Goal: Information Seeking & Learning: Learn about a topic

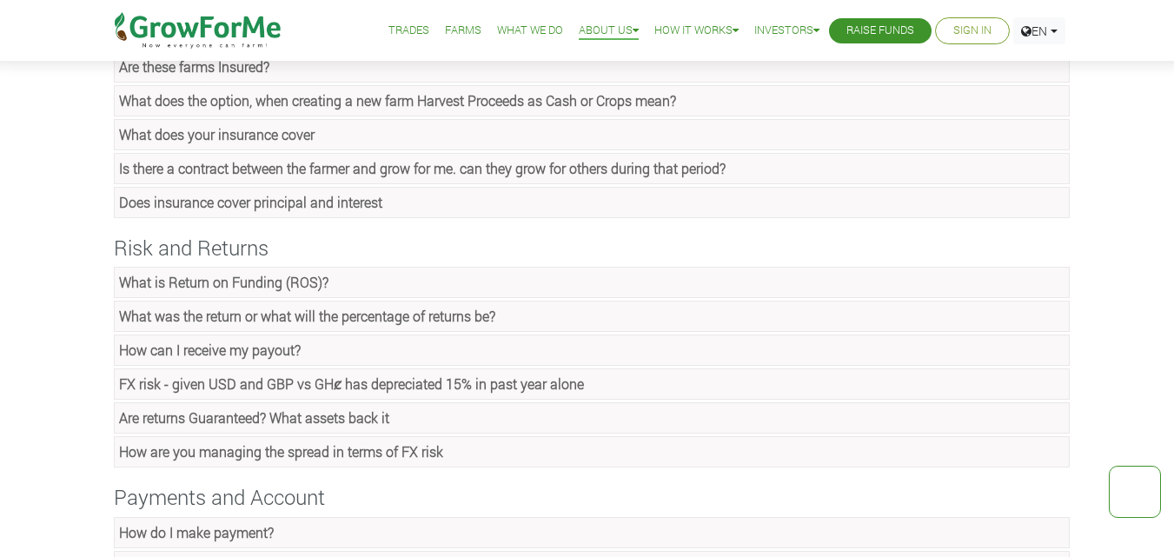
scroll to position [869, 0]
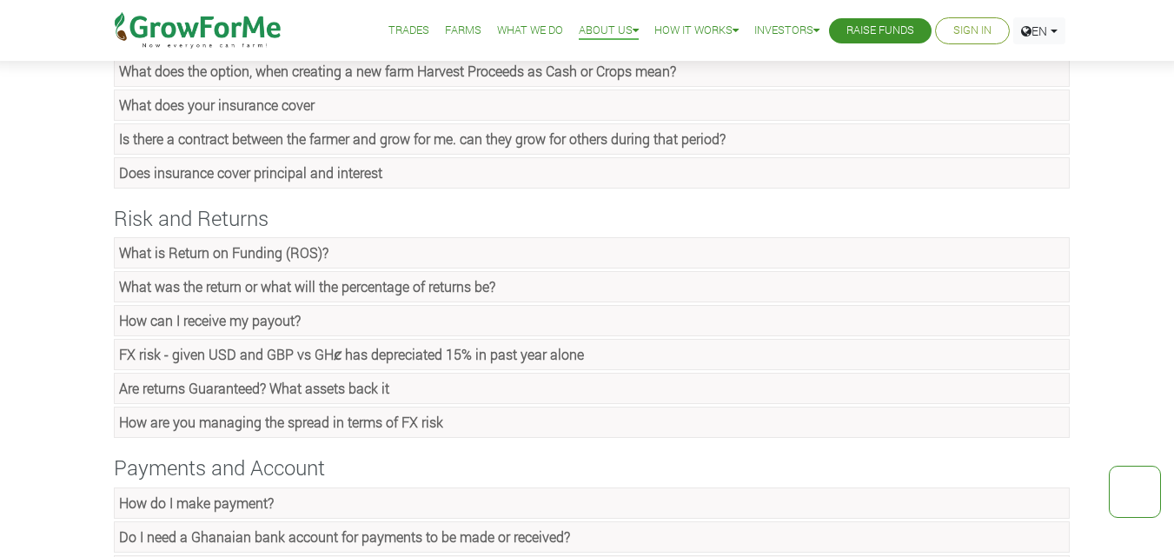
click at [212, 246] on strong "What is Return on Funding (ROS)?" at bounding box center [224, 252] width 210 height 18
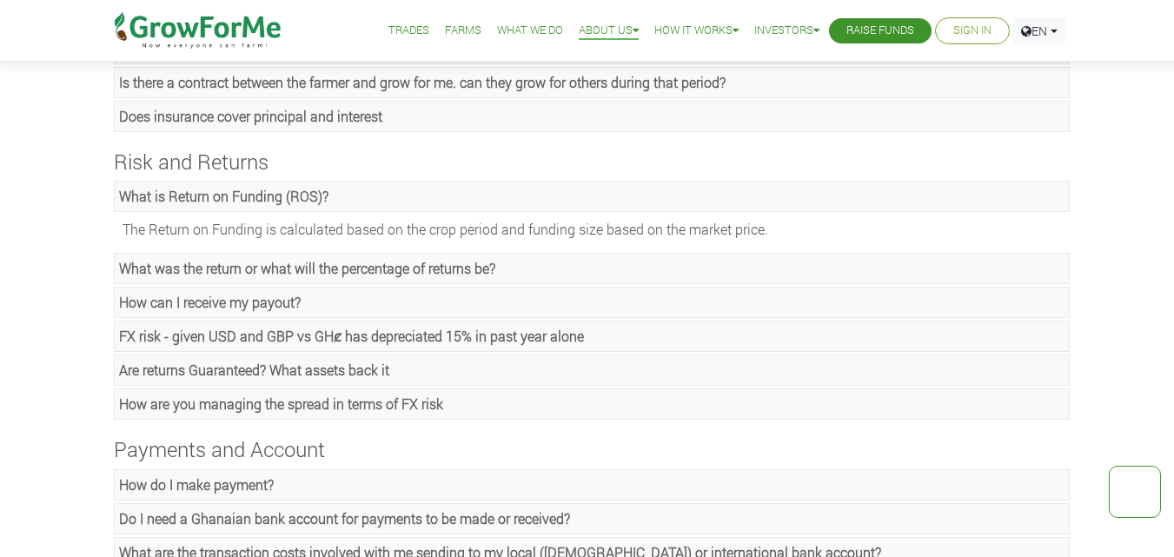
scroll to position [956, 0]
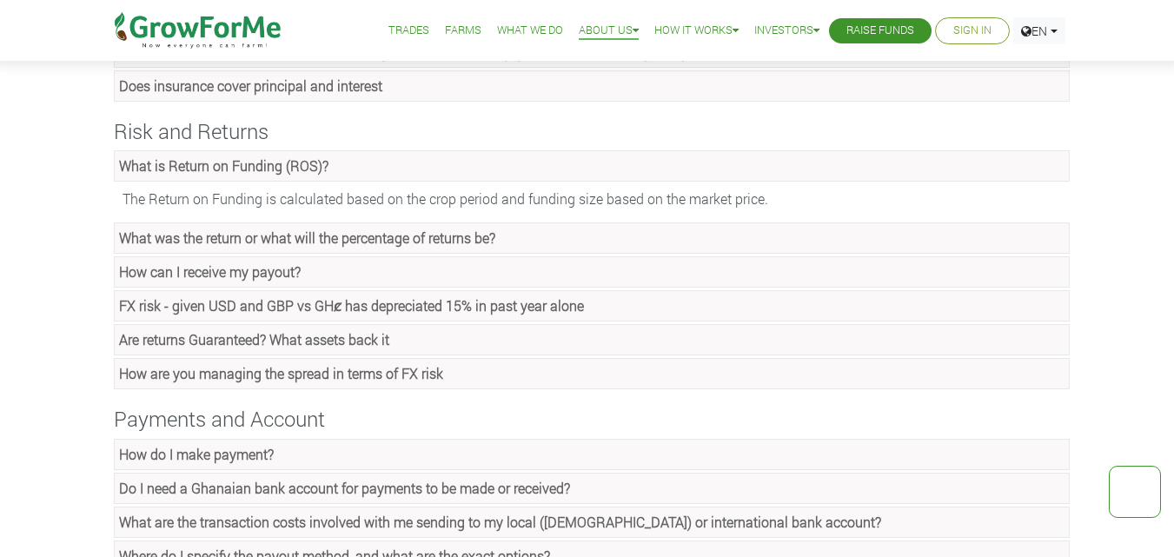
click at [163, 344] on strong "Are returns Guaranteed? What assets back it" at bounding box center [254, 339] width 270 height 18
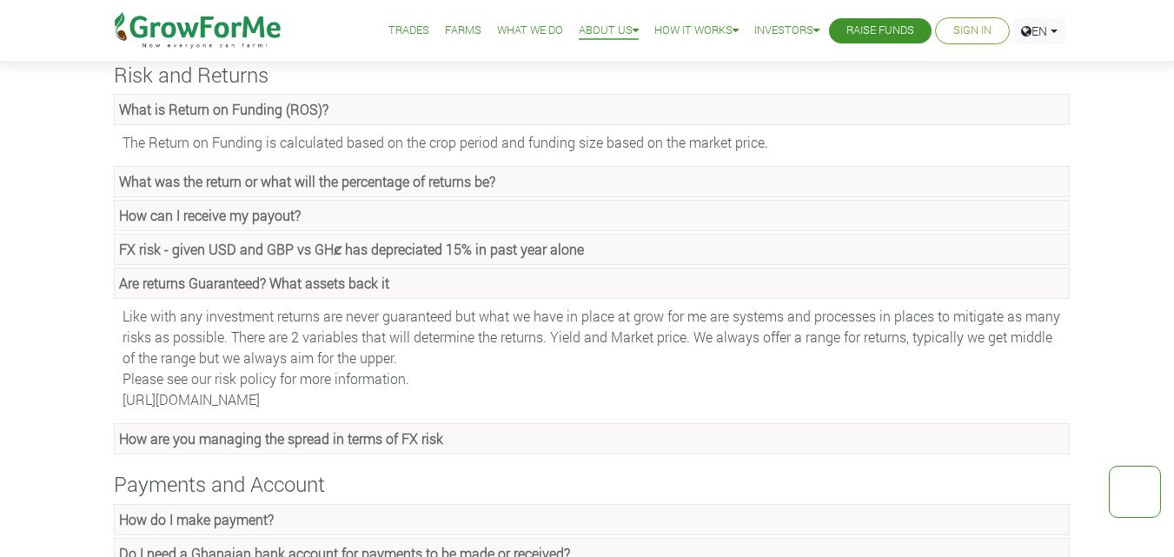
scroll to position [1043, 0]
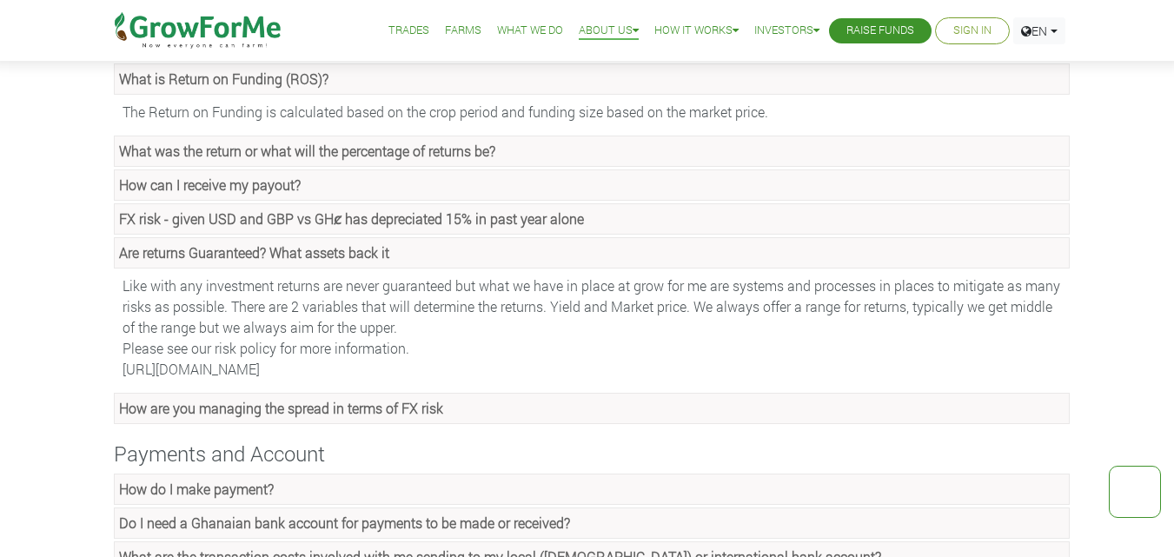
click at [983, 304] on div "Like with any investment returns are never guaranteed but what we have in place…" at bounding box center [592, 327] width 956 height 113
click at [1005, 338] on div "Like with any investment returns are never guaranteed but what we have in place…" at bounding box center [592, 327] width 956 height 113
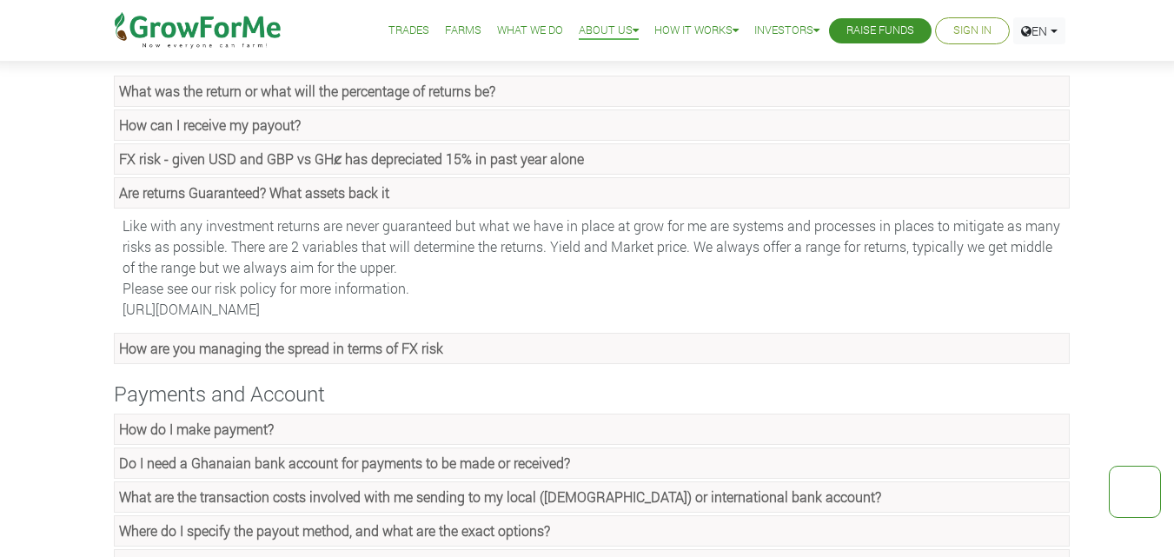
scroll to position [1130, 0]
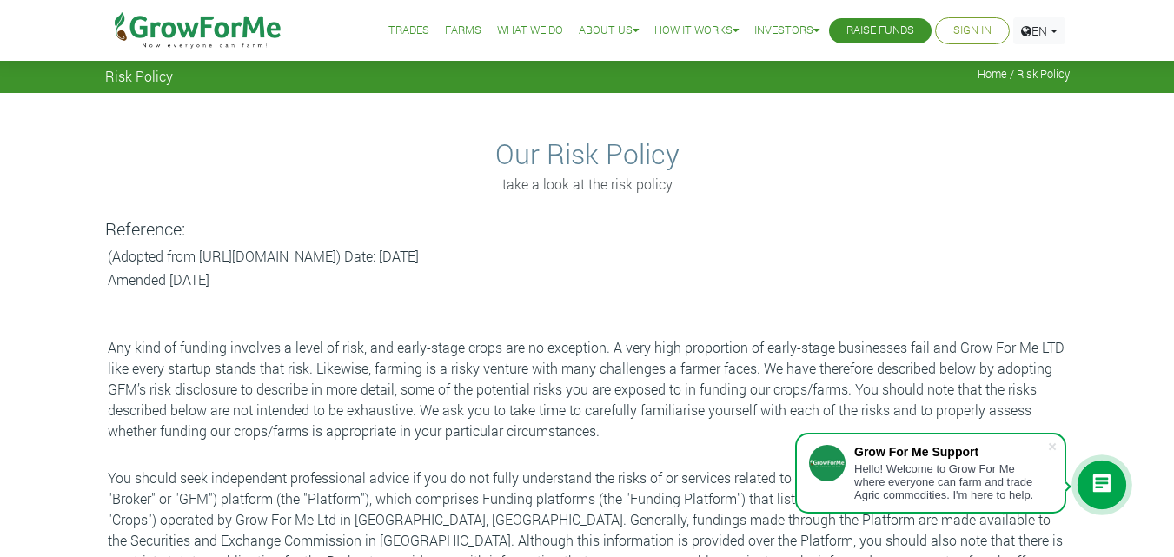
drag, startPoint x: 0, startPoint y: 0, endPoint x: 623, endPoint y: 449, distance: 768.4
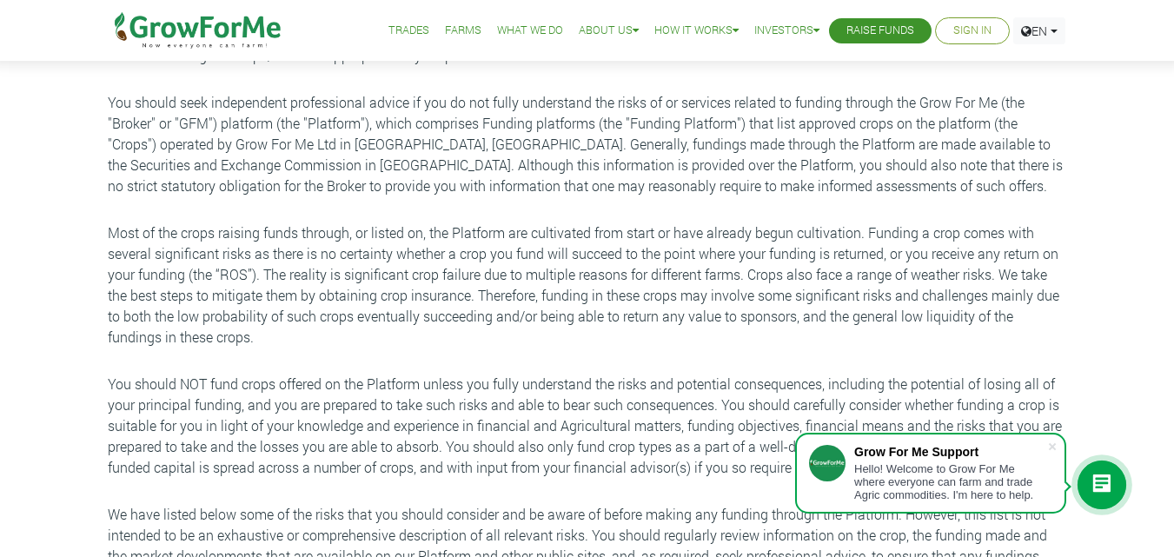
scroll to position [435, 0]
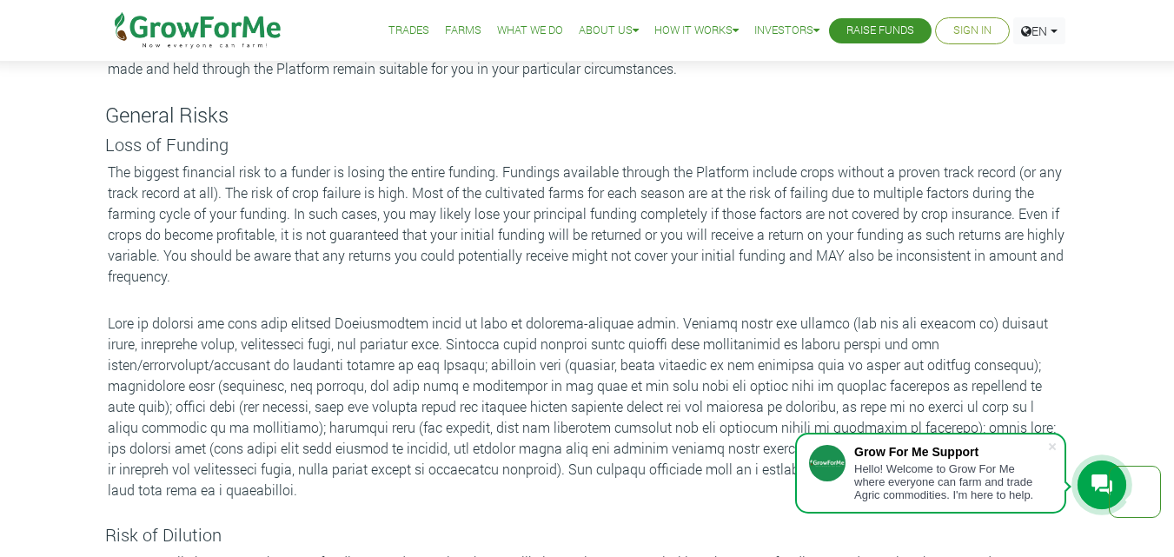
scroll to position [956, 0]
